Goal: Task Accomplishment & Management: Manage account settings

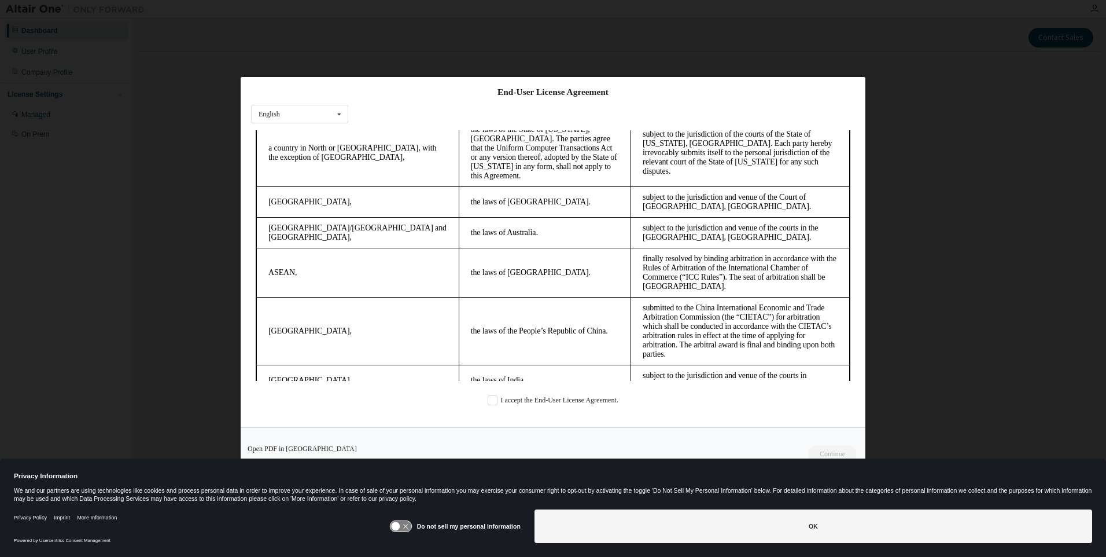
scroll to position [3059, 0]
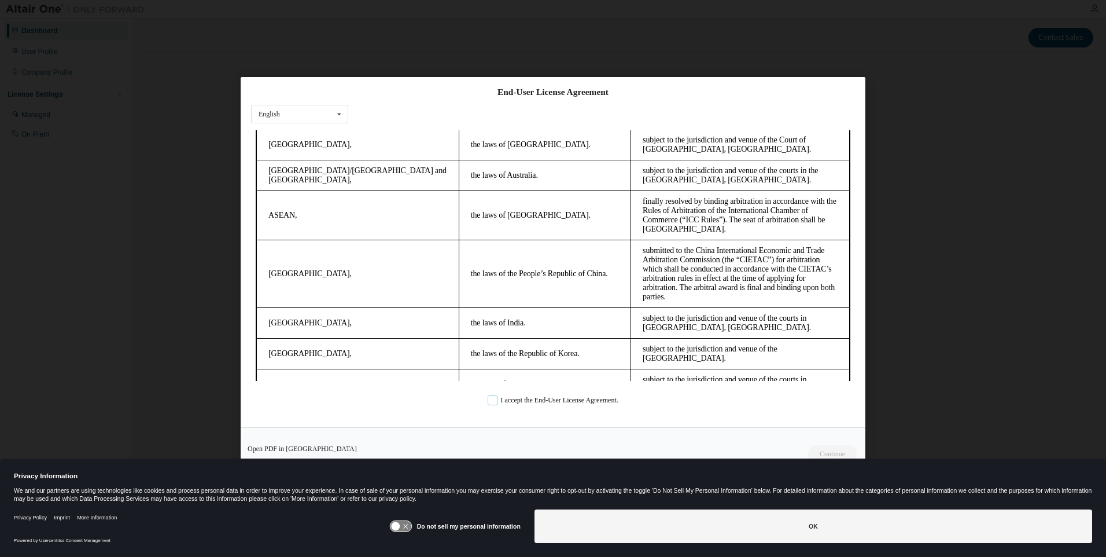
click at [490, 400] on label "I accept the End-User License Agreement." at bounding box center [553, 400] width 131 height 10
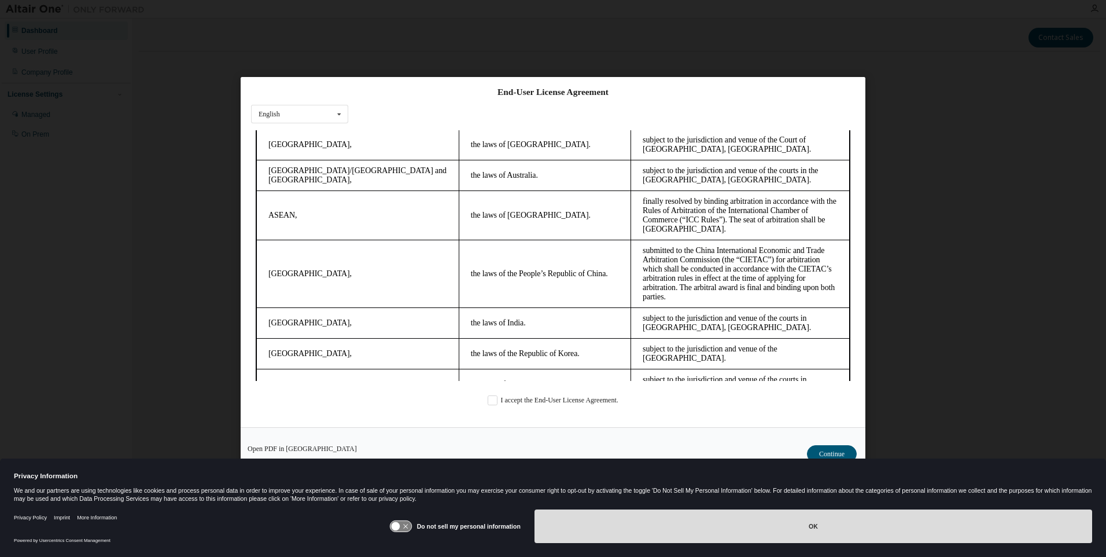
click at [821, 521] on button "OK" at bounding box center [814, 526] width 558 height 34
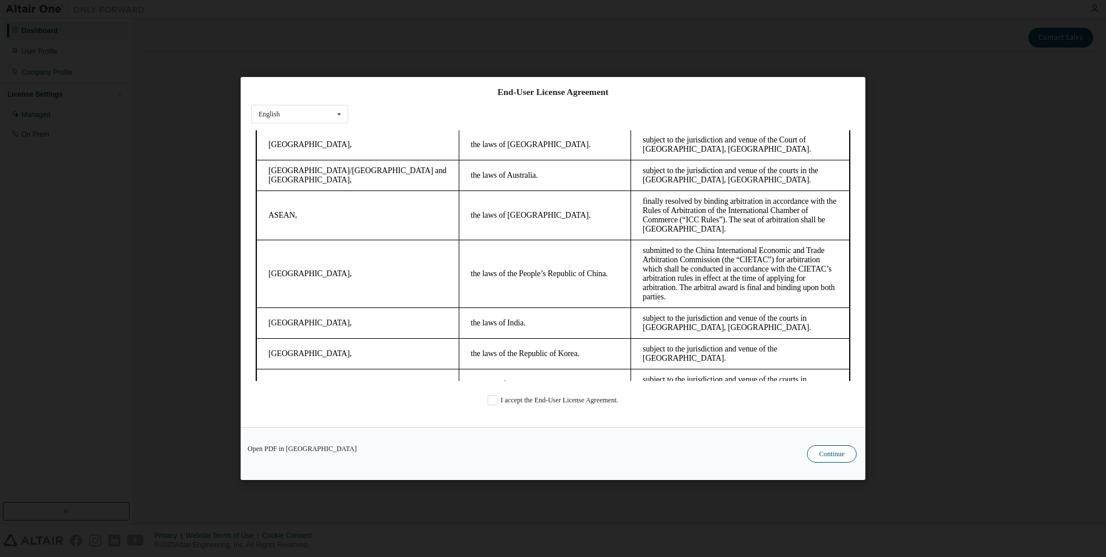
click at [831, 453] on button "Continue" at bounding box center [832, 453] width 50 height 17
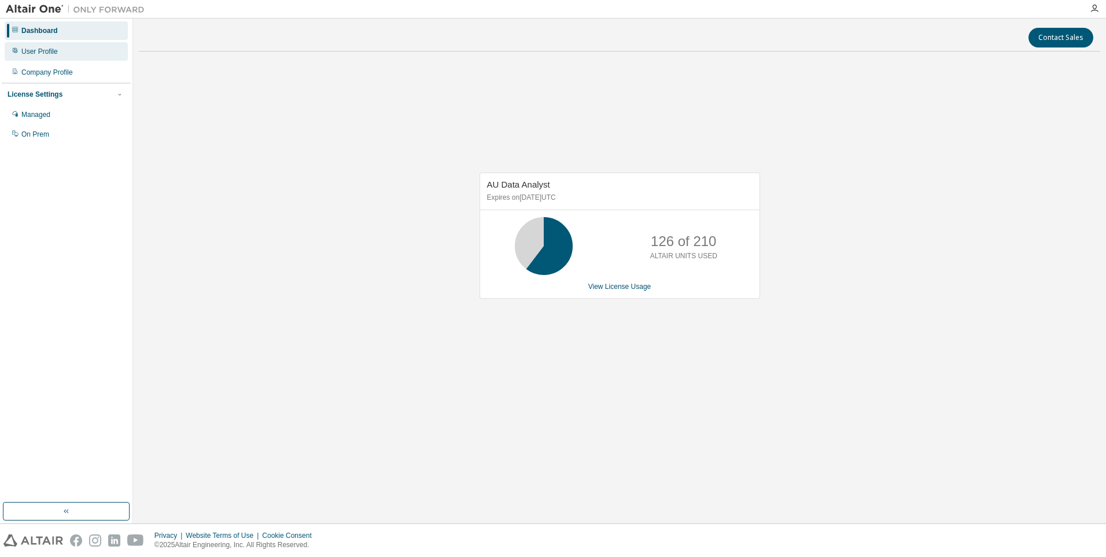
click at [41, 49] on div "User Profile" at bounding box center [39, 51] width 36 height 9
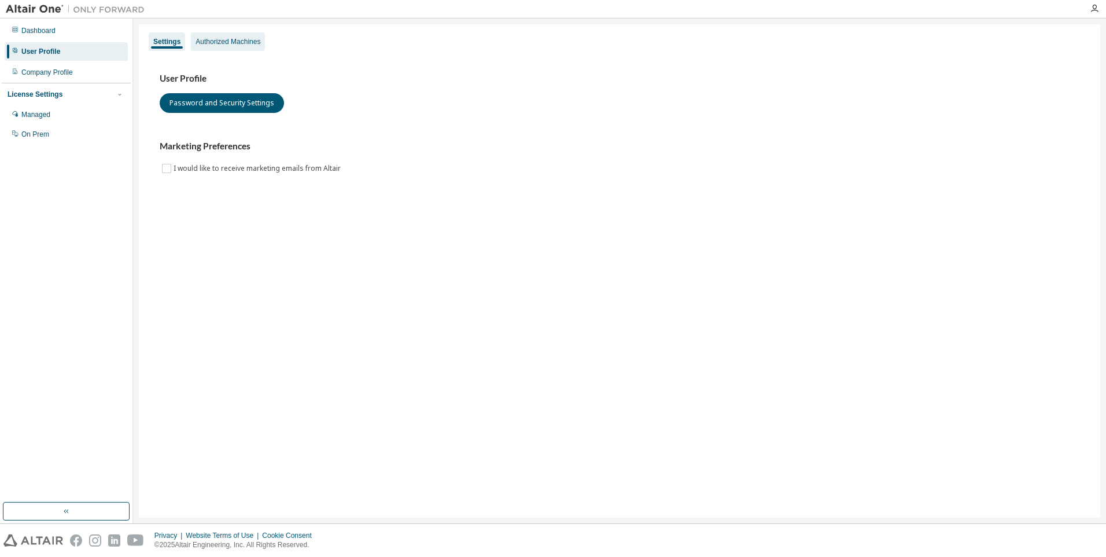
click at [213, 40] on div "Authorized Machines" at bounding box center [228, 41] width 65 height 9
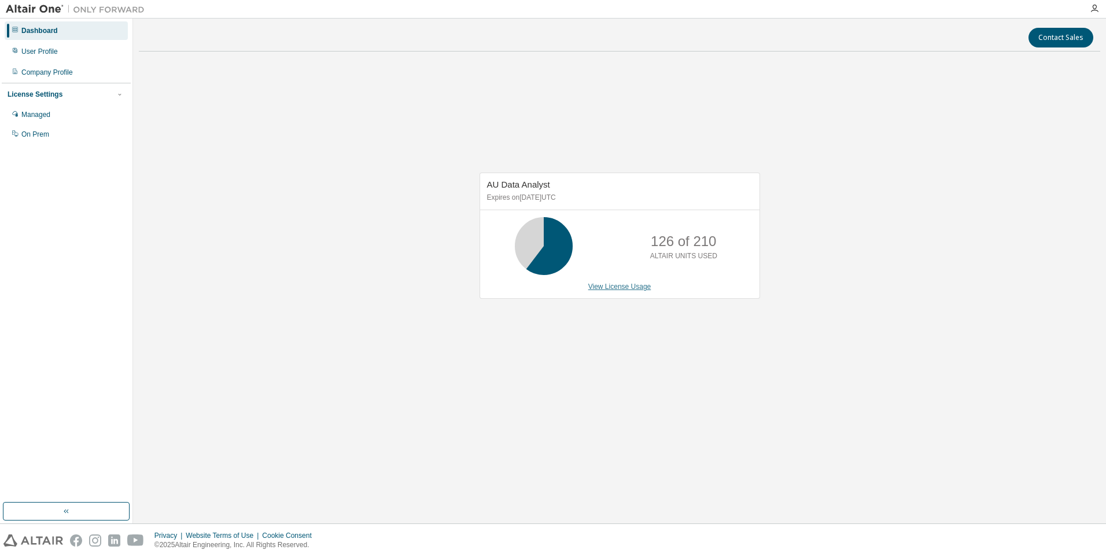
click at [605, 285] on link "View License Usage" at bounding box center [619, 286] width 63 height 8
click at [1095, 6] on icon "button" at bounding box center [1094, 8] width 9 height 9
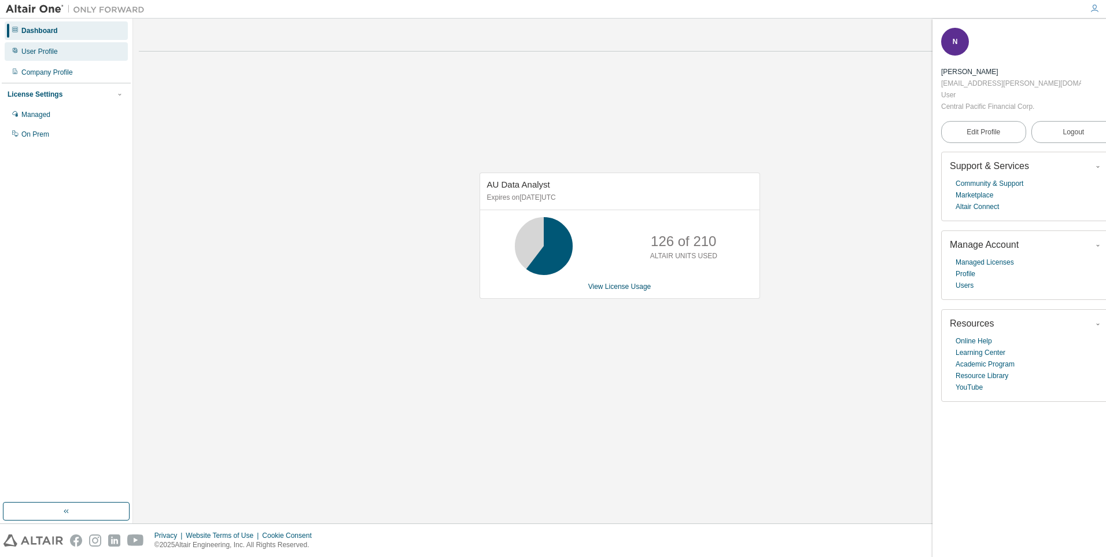
click at [41, 56] on div "User Profile" at bounding box center [39, 51] width 36 height 9
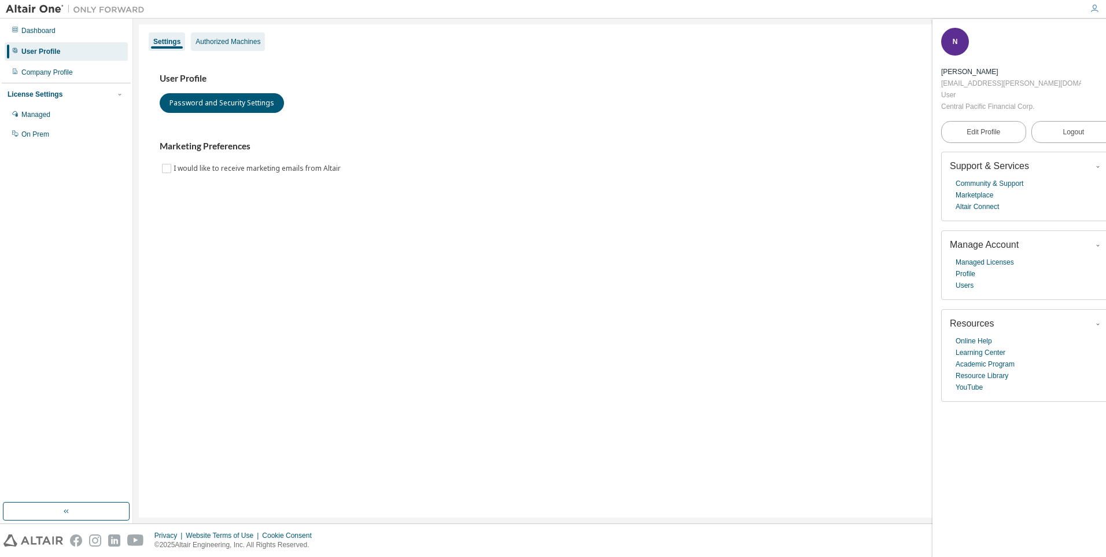
click at [240, 39] on div "Authorized Machines" at bounding box center [228, 41] width 65 height 9
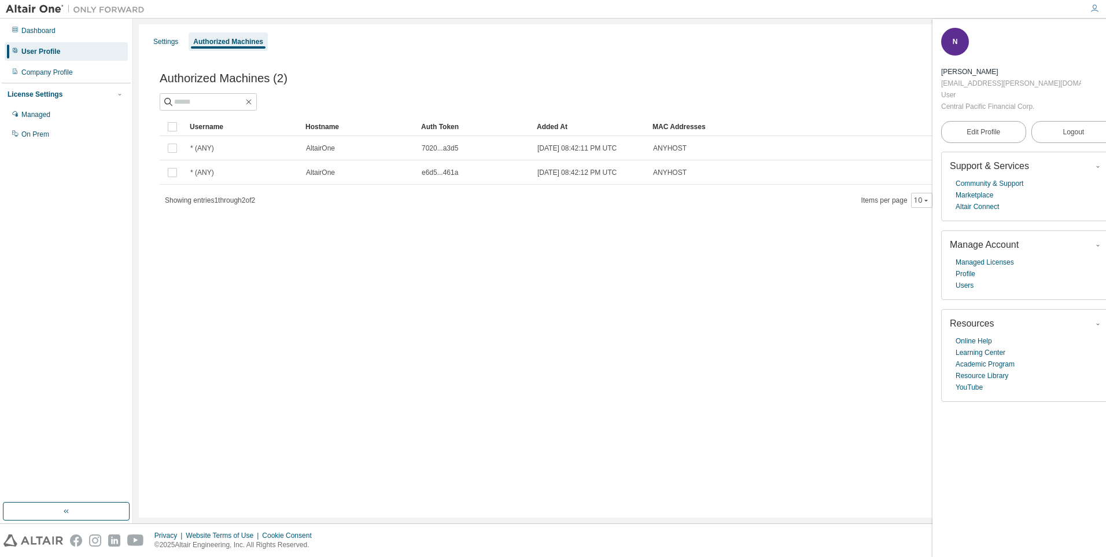
click at [1106, 36] on icon "button" at bounding box center [1109, 35] width 7 height 7
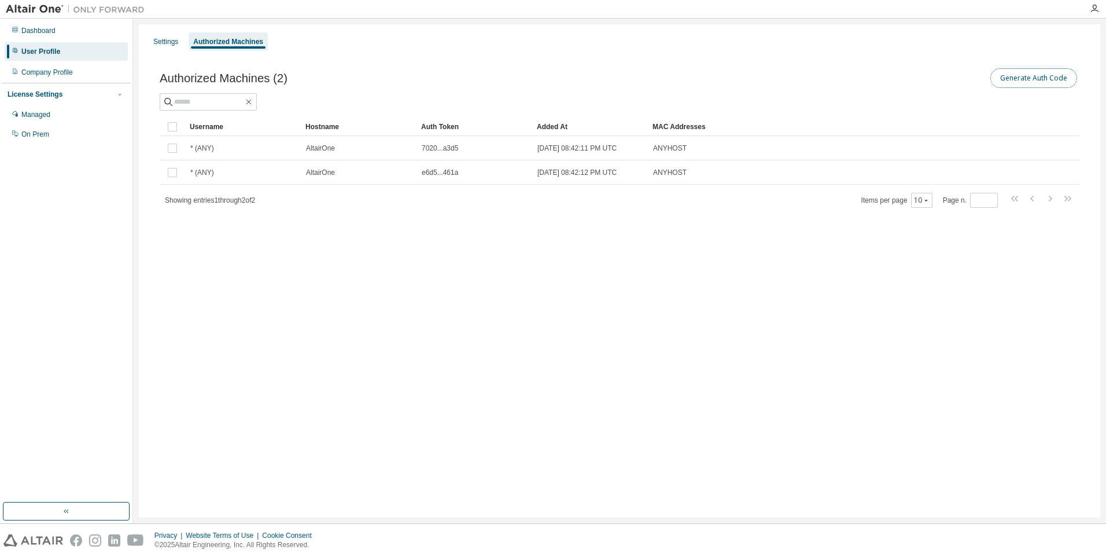
click at [1020, 75] on button "Generate Auth Code" at bounding box center [1033, 78] width 87 height 20
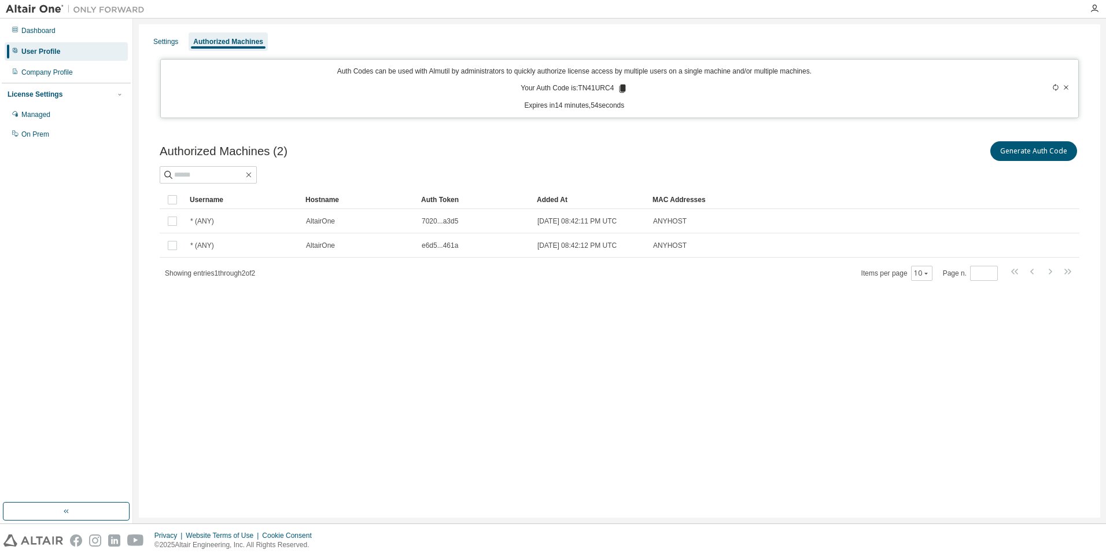
click at [622, 86] on icon at bounding box center [623, 88] width 6 height 8
click at [35, 71] on div "Company Profile" at bounding box center [46, 72] width 51 height 9
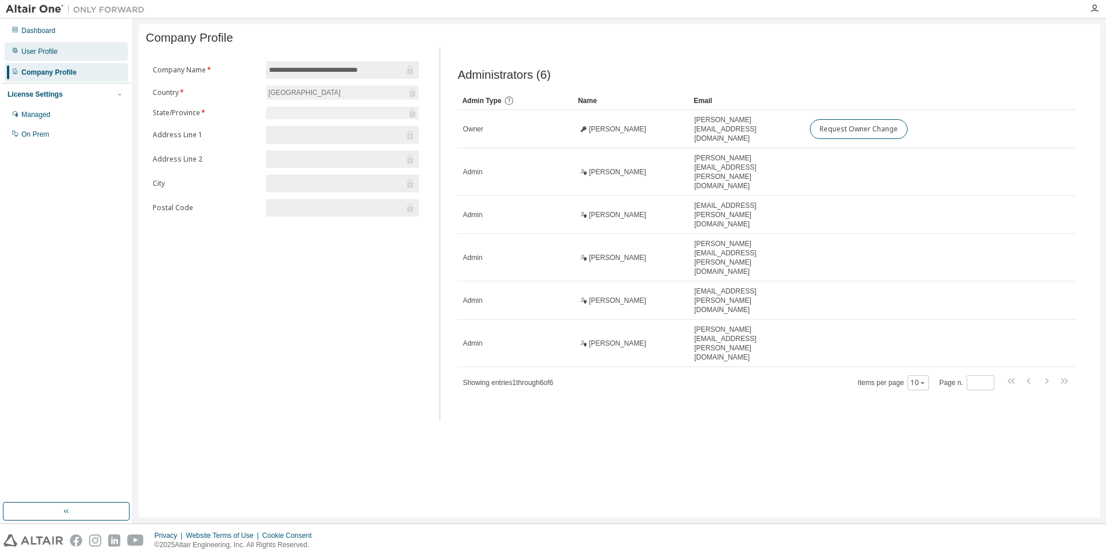
click at [36, 45] on div "User Profile" at bounding box center [66, 51] width 123 height 19
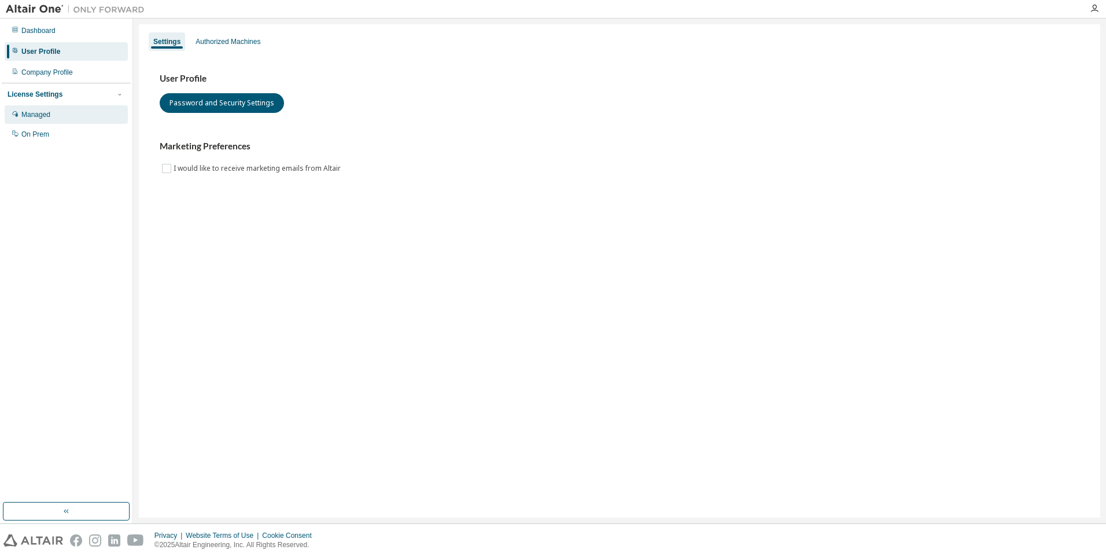
click at [35, 116] on div "Managed" at bounding box center [35, 114] width 29 height 9
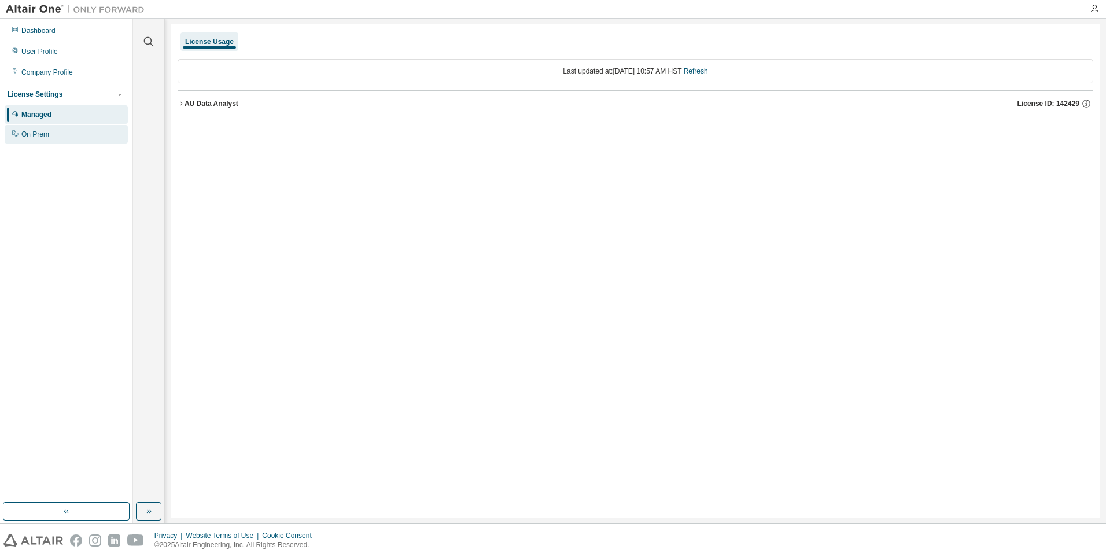
click at [31, 140] on div "On Prem" at bounding box center [66, 134] width 123 height 19
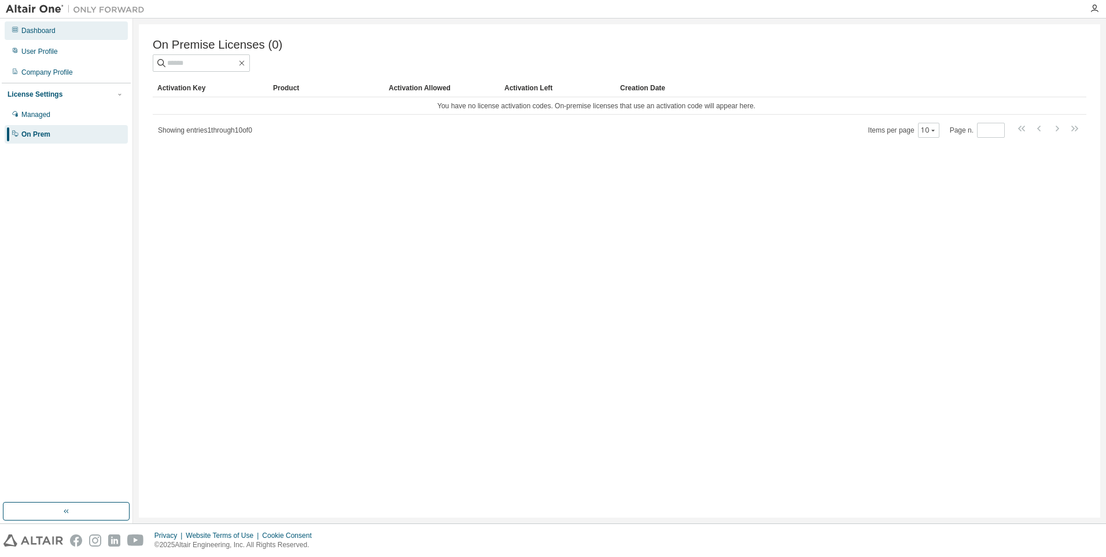
click at [39, 29] on div "Dashboard" at bounding box center [38, 30] width 34 height 9
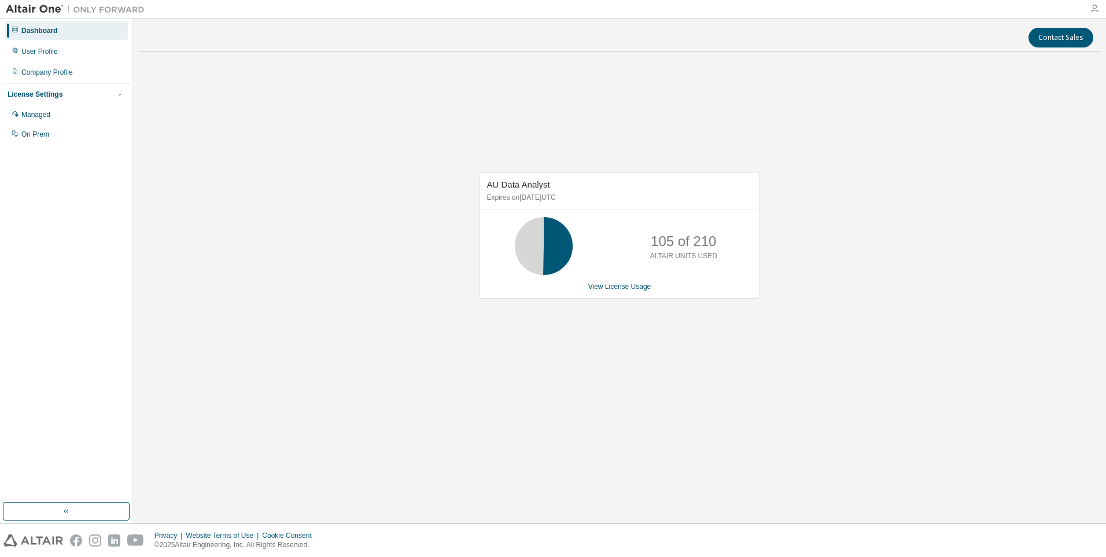
click at [1090, 8] on icon "button" at bounding box center [1094, 8] width 9 height 9
